Goal: Task Accomplishment & Management: Manage account settings

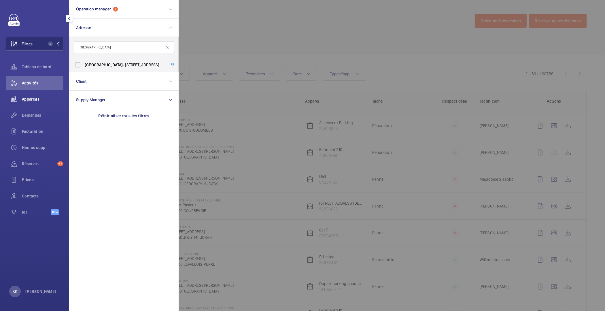
click at [33, 101] on span "Appareils" at bounding box center [42, 99] width 41 height 6
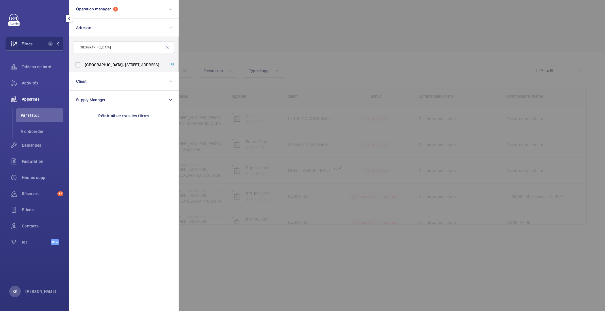
click at [257, 34] on div at bounding box center [481, 155] width 605 height 311
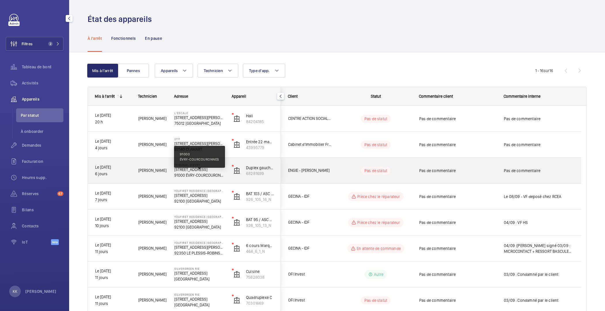
click at [181, 177] on p "91000 ÉVRY-COURCOURONNES" at bounding box center [199, 175] width 50 height 6
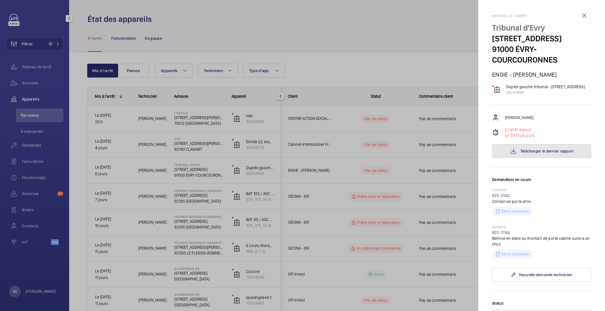
click at [525, 153] on span "Télécharger le dernier rapport" at bounding box center [546, 151] width 53 height 5
click at [504, 233] on link "R25-11744" at bounding box center [501, 232] width 18 height 5
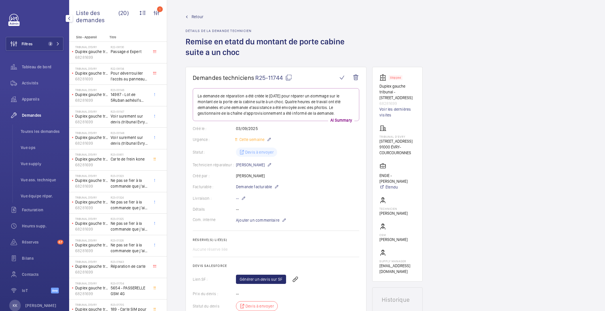
click at [192, 19] on span "Retour" at bounding box center [198, 17] width 12 height 6
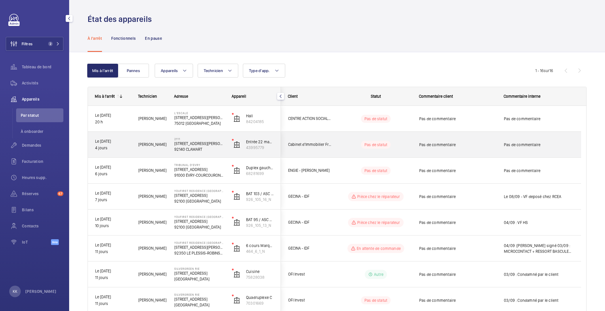
click at [193, 147] on p "92140 CLAMART" at bounding box center [199, 149] width 50 height 6
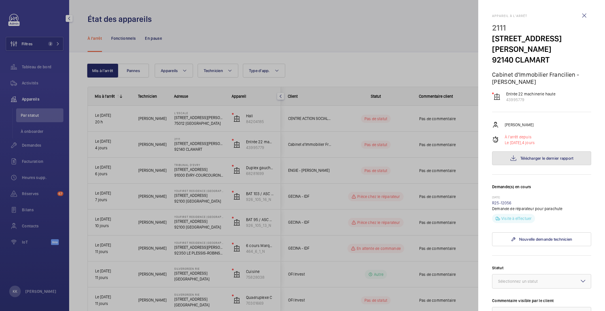
click at [536, 162] on button "Télécharger le dernier rapport" at bounding box center [541, 158] width 99 height 14
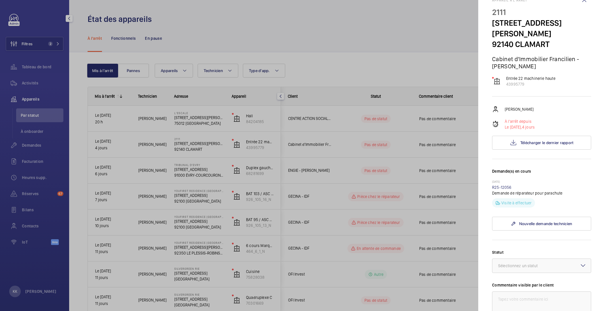
scroll to position [126, 0]
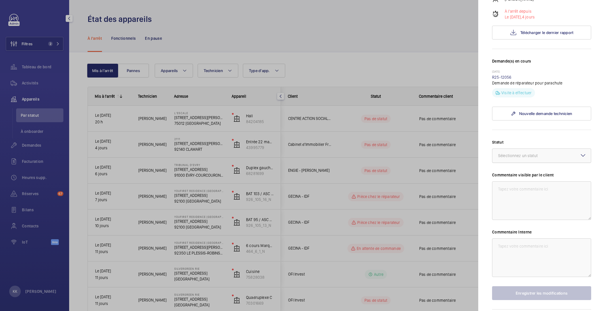
click at [513, 155] on div "Sélectionnez un statut" at bounding box center [525, 156] width 54 height 6
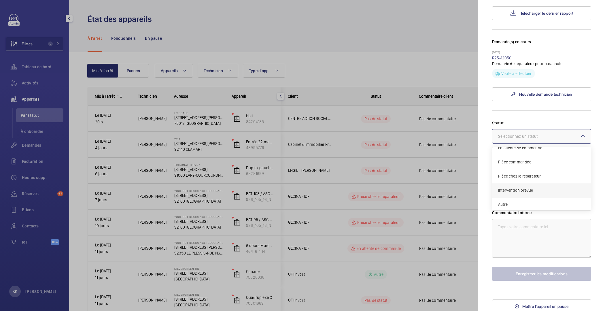
scroll to position [146, 0]
click at [530, 201] on span "Autre" at bounding box center [541, 203] width 87 height 6
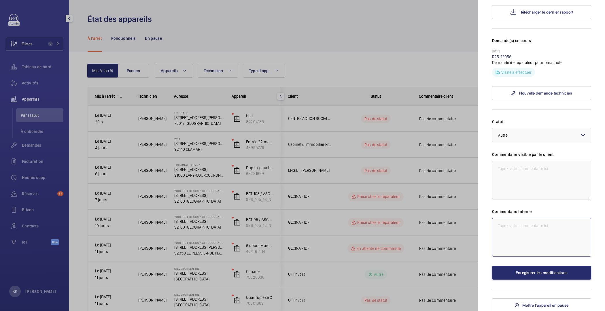
click at [528, 240] on textarea at bounding box center [541, 237] width 99 height 39
type textarea "15/09 : Demande de réparateur - défaut parachute"
click at [532, 267] on button "Enregistrer les modifications" at bounding box center [541, 273] width 99 height 14
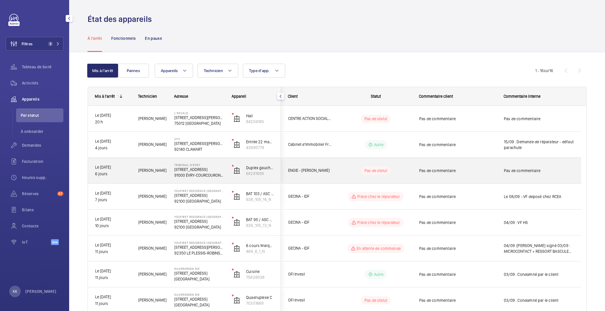
click at [197, 170] on p "[STREET_ADDRESS]" at bounding box center [199, 170] width 50 height 6
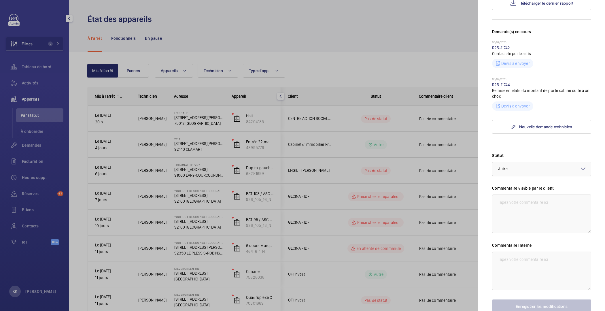
scroll to position [182, 0]
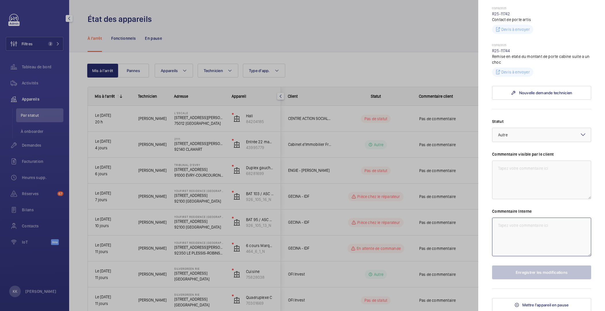
click at [532, 229] on textarea at bounding box center [541, 237] width 99 height 39
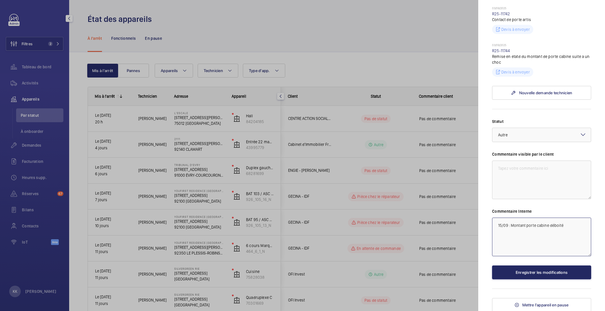
type textarea "15/09 : Montant porte cabine déboité"
click at [566, 275] on button "Enregistrer les modifications" at bounding box center [541, 272] width 99 height 14
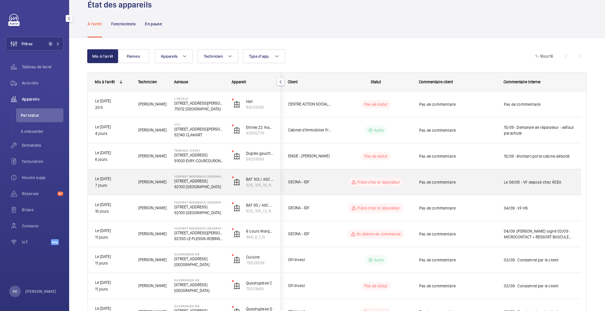
scroll to position [0, 0]
